Goal: Ask a question

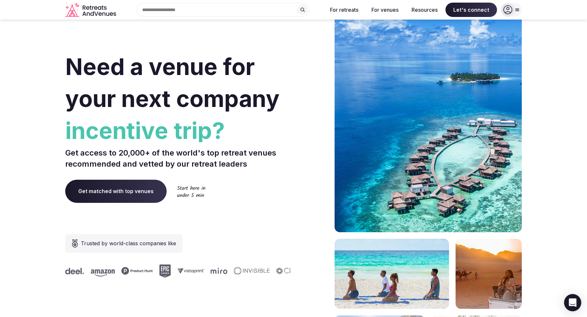
click at [572, 307] on div "Open Intercom Messenger" at bounding box center [572, 302] width 17 height 17
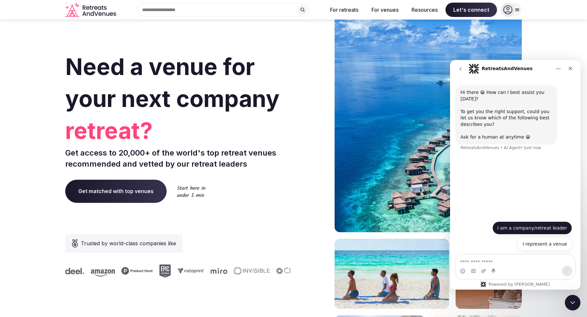
click at [545, 230] on button "I am a company/retreat leader" at bounding box center [532, 227] width 80 height 13
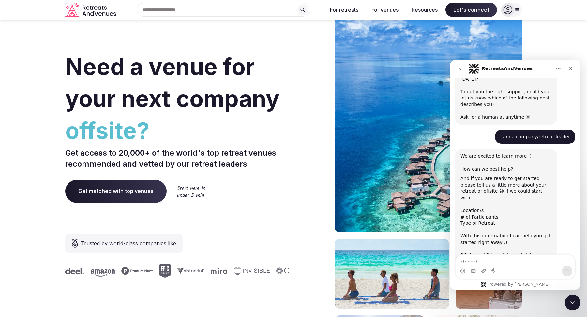
scroll to position [41, 0]
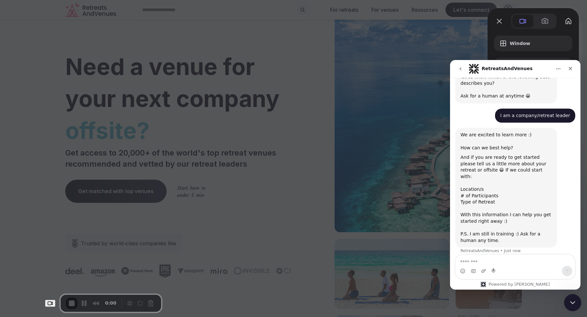
click at [572, 301] on icon "Close Intercom Messenger" at bounding box center [572, 302] width 8 height 8
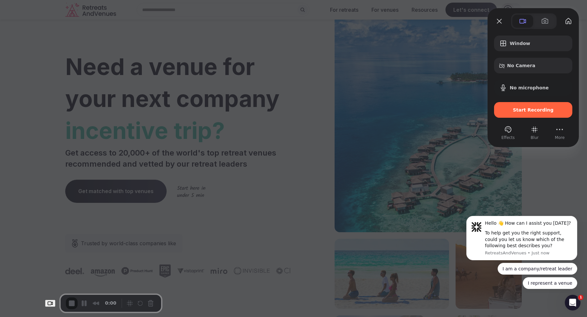
scroll to position [0, 0]
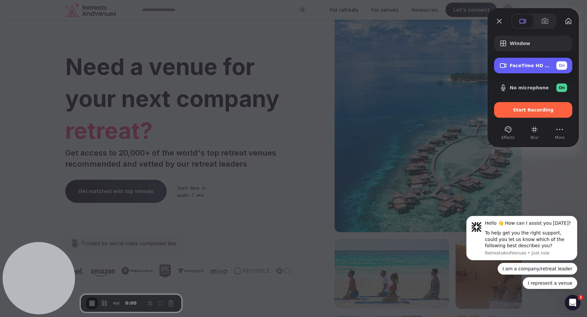
click at [562, 67] on span "On" at bounding box center [561, 66] width 6 height 6
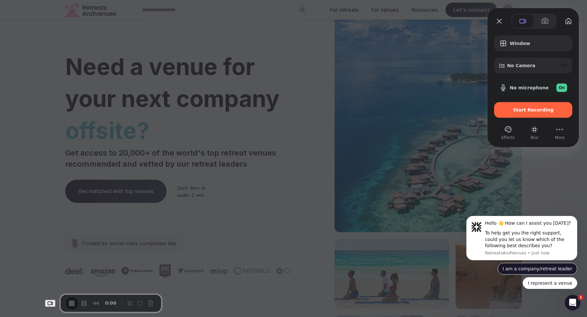
click at [548, 272] on button "I am a company/retreat leader" at bounding box center [538, 269] width 80 height 12
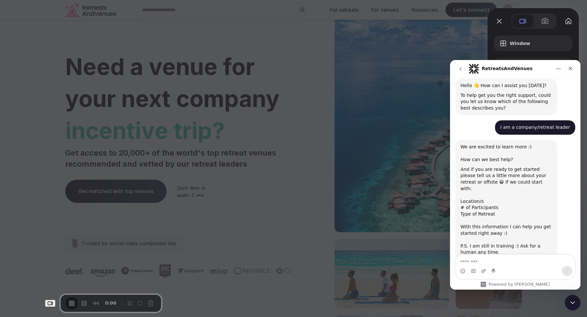
scroll to position [31, 0]
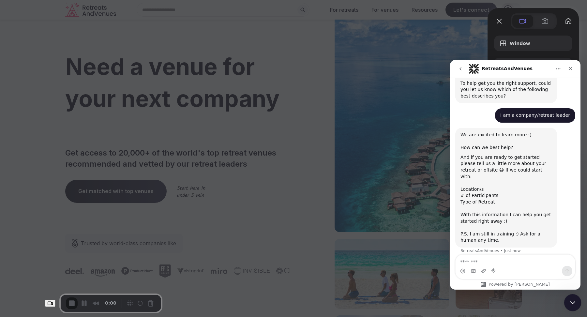
click at [572, 304] on icon "Close Intercom Messenger" at bounding box center [572, 302] width 8 height 8
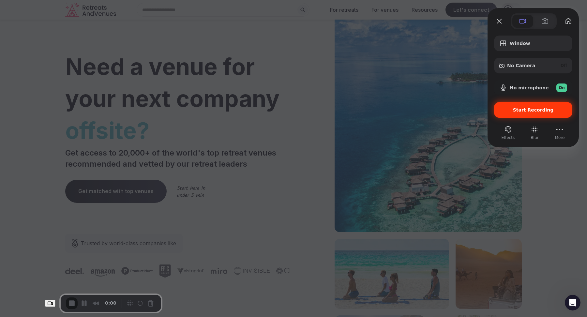
click at [538, 112] on span "Start Recording" at bounding box center [533, 109] width 41 height 5
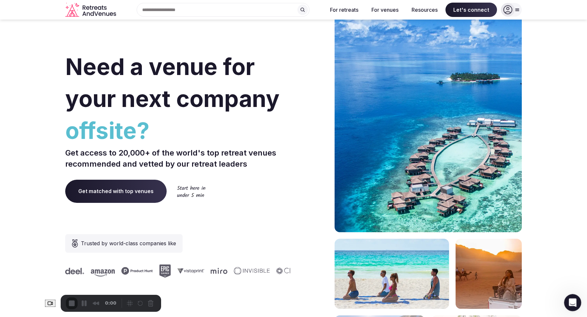
click at [568, 296] on div "Open Intercom Messenger" at bounding box center [572, 302] width 22 height 22
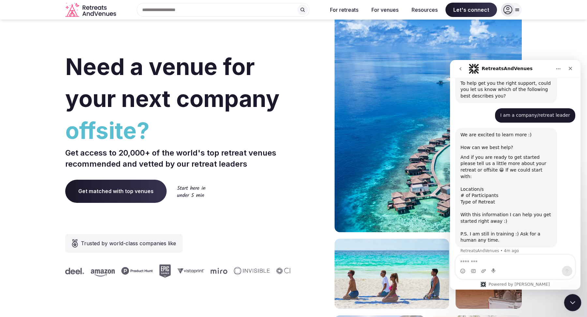
click at [568, 298] on icon "Close Intercom Messenger" at bounding box center [572, 302] width 8 height 8
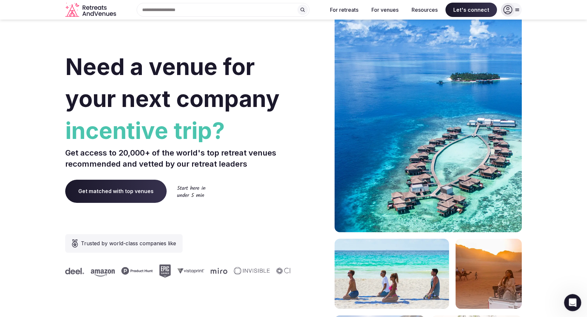
click at [573, 303] on icon "Open Intercom Messenger" at bounding box center [571, 301] width 11 height 11
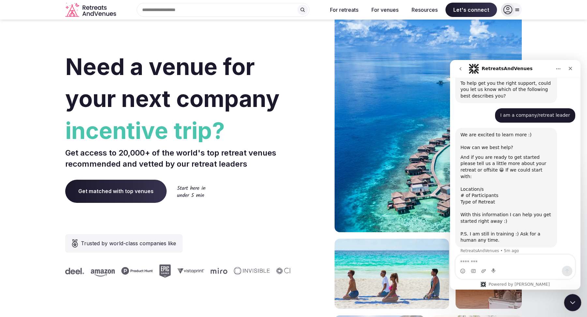
click at [569, 302] on icon "Close Intercom Messenger" at bounding box center [572, 302] width 8 height 8
